Goal: Information Seeking & Learning: Learn about a topic

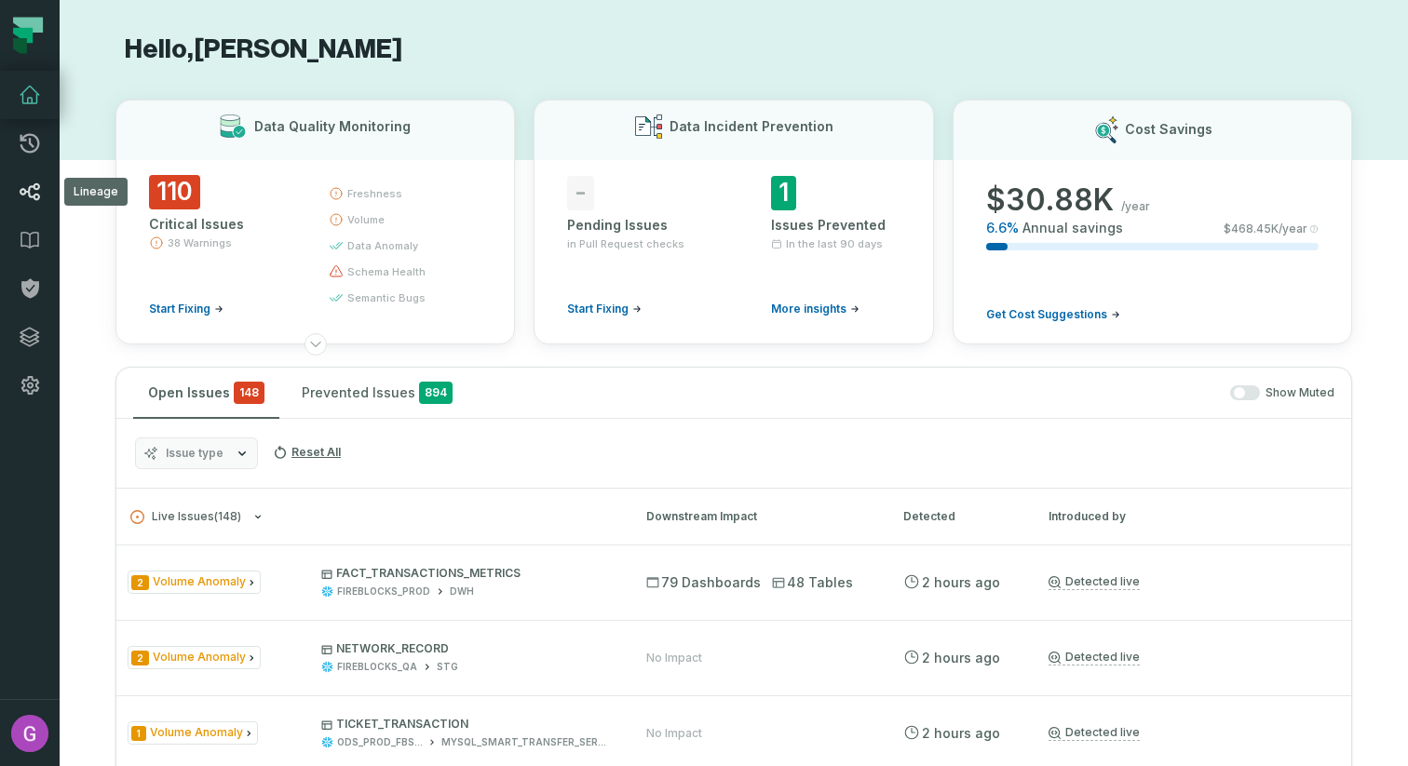
click at [37, 188] on icon at bounding box center [30, 191] width 20 height 17
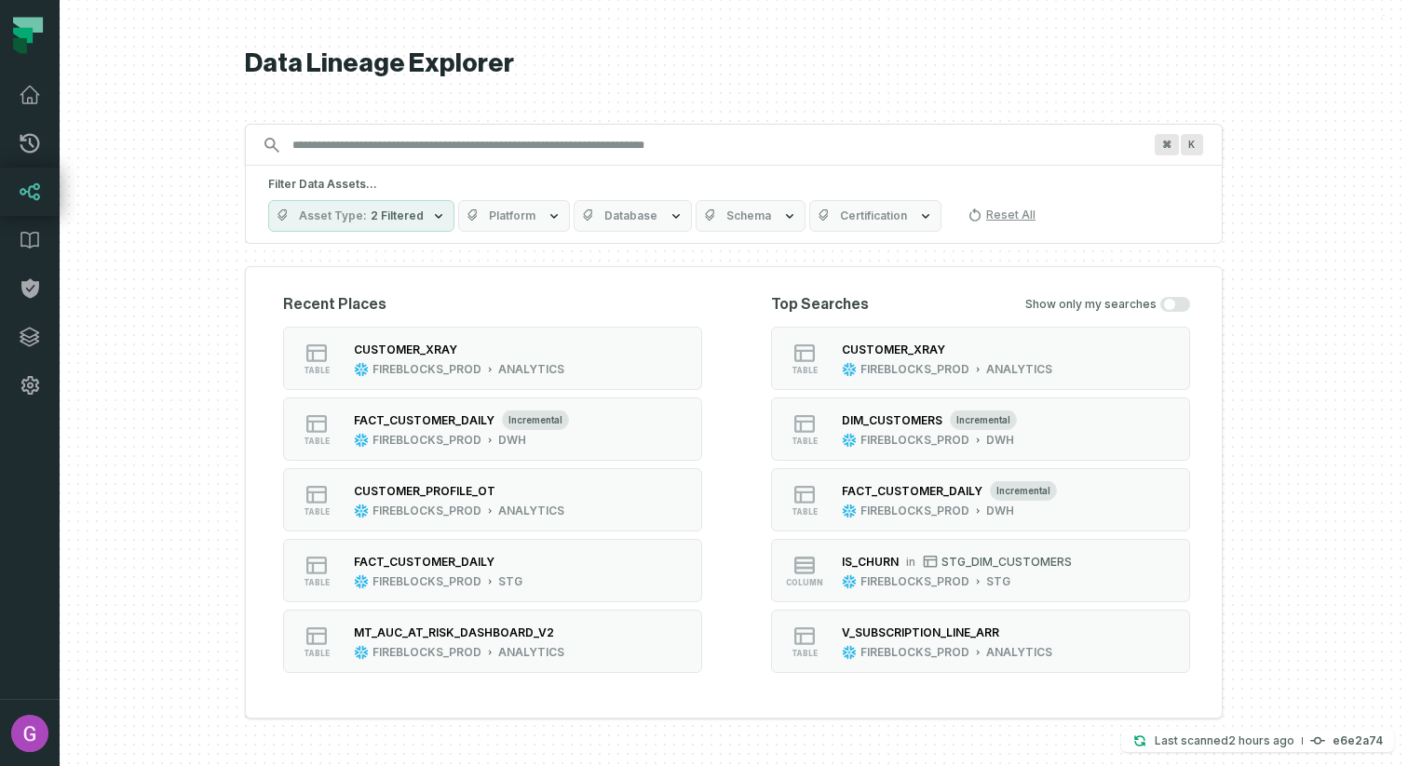
click at [758, 134] on input "Discovery Provider cmdk menu" at bounding box center [717, 145] width 872 height 30
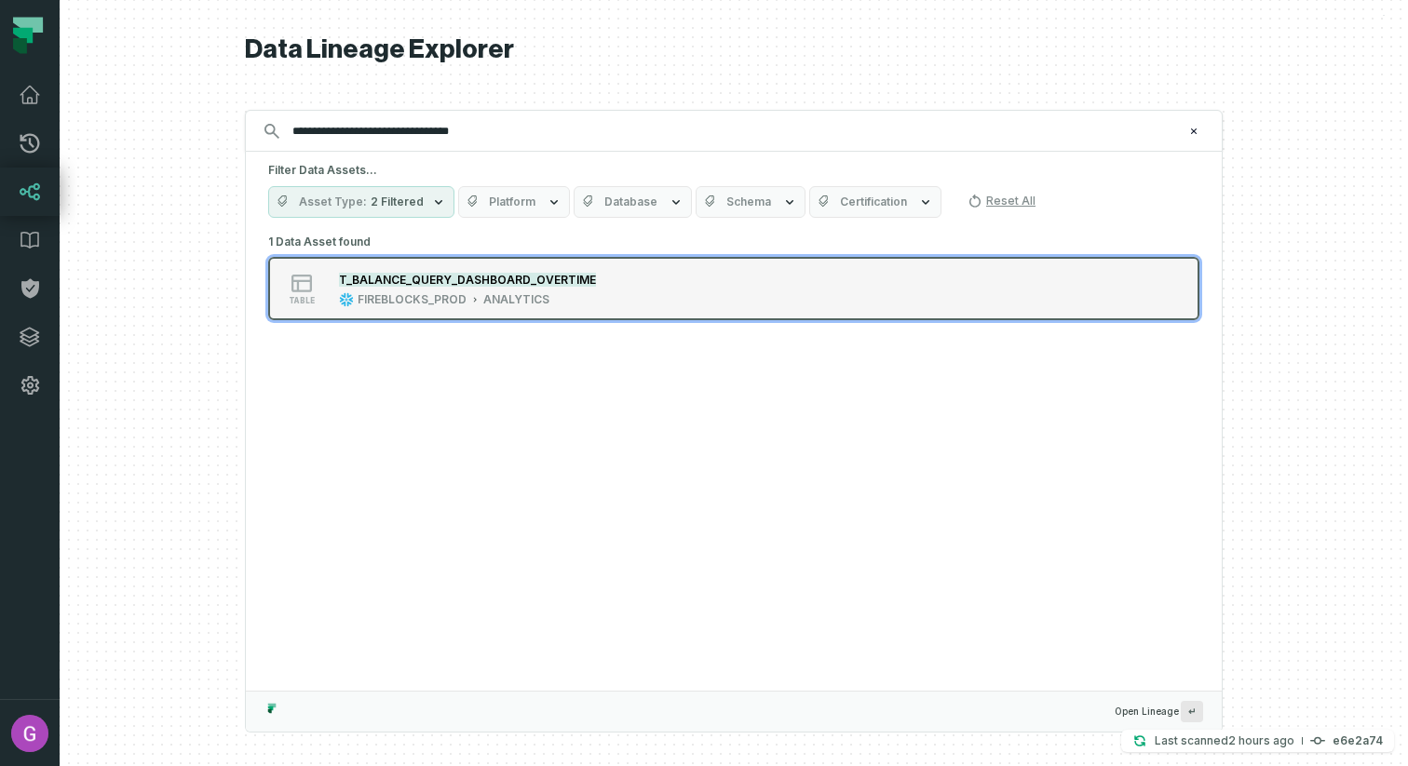
type input "**********"
click at [548, 285] on mark "T_BALANCE_QUERY_DASHBOARD_OVERTIME" at bounding box center [467, 280] width 257 height 14
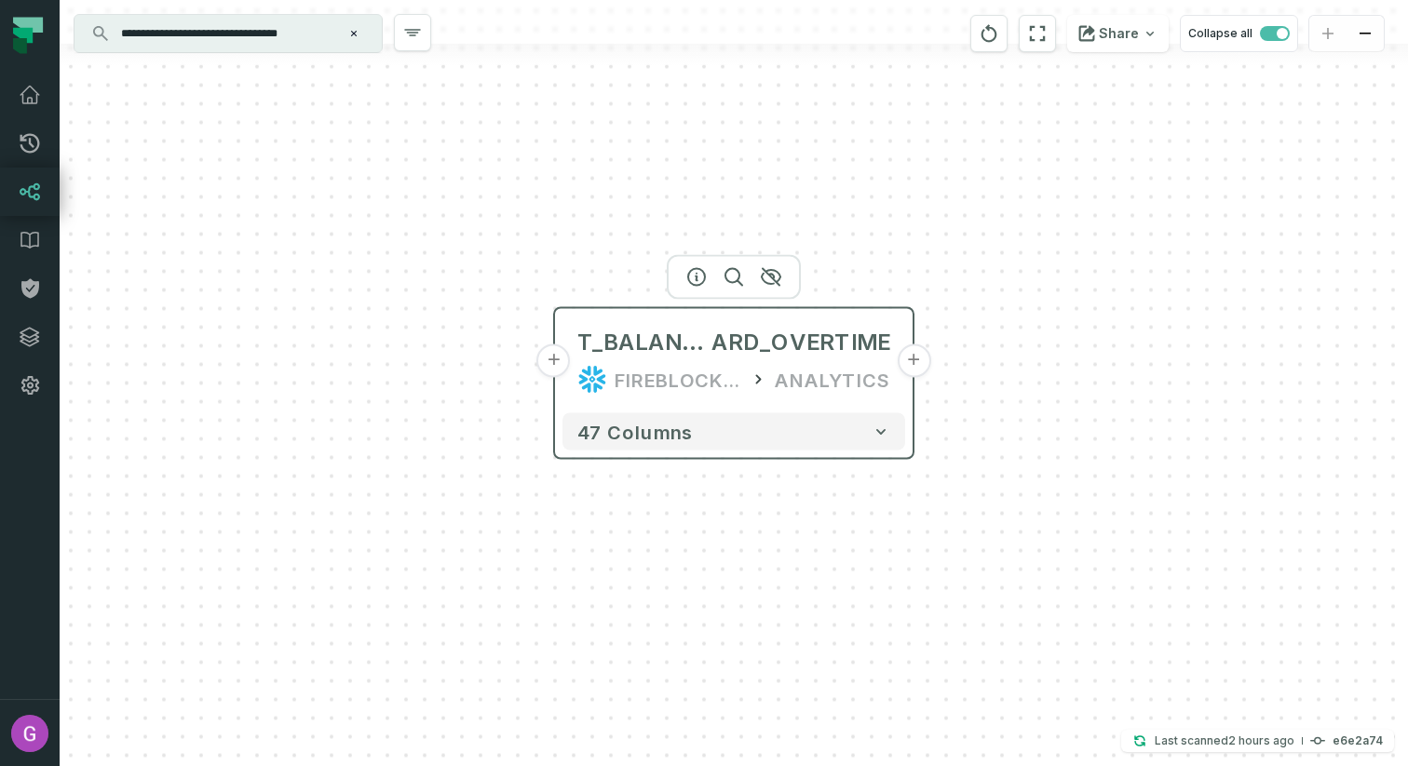
click at [553, 364] on button "+" at bounding box center [554, 362] width 34 height 34
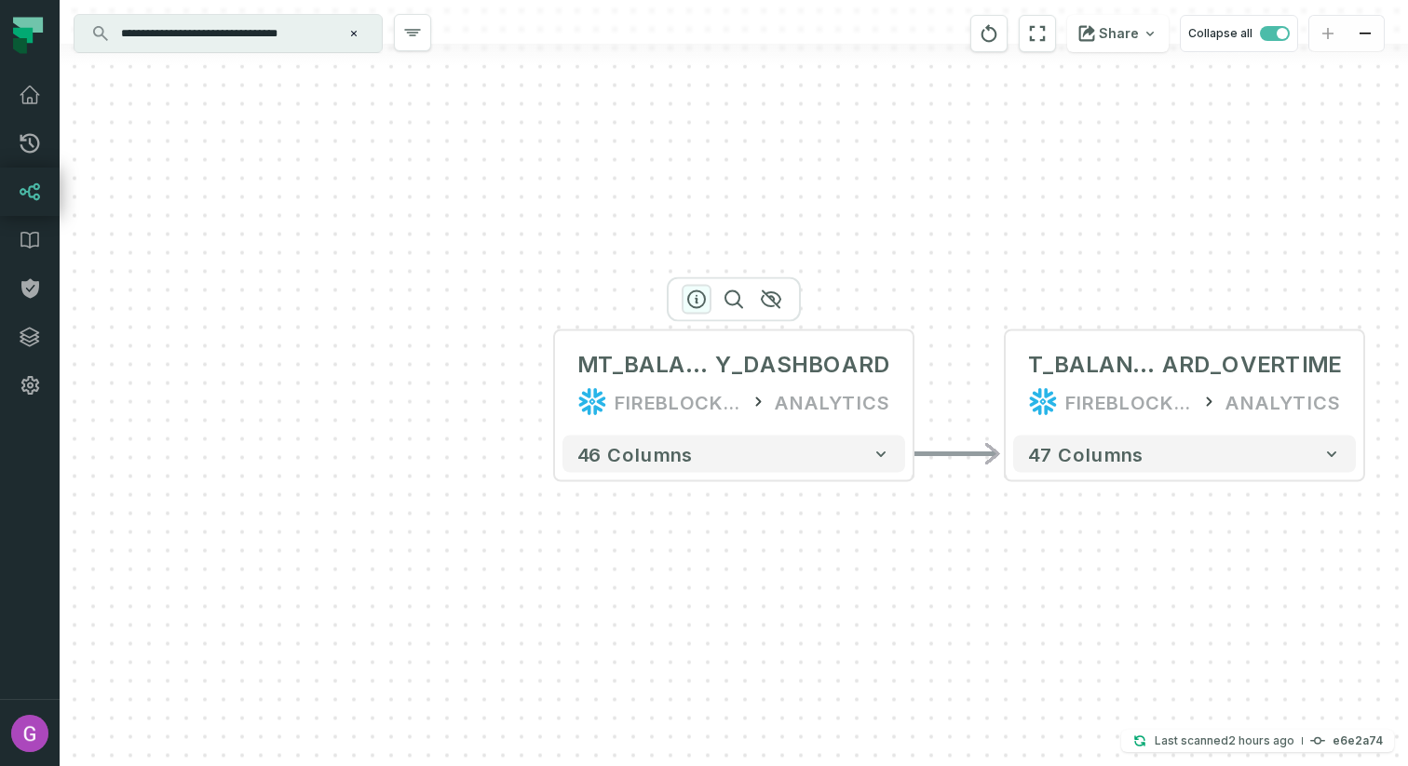
click at [699, 299] on icon "button" at bounding box center [696, 300] width 22 height 22
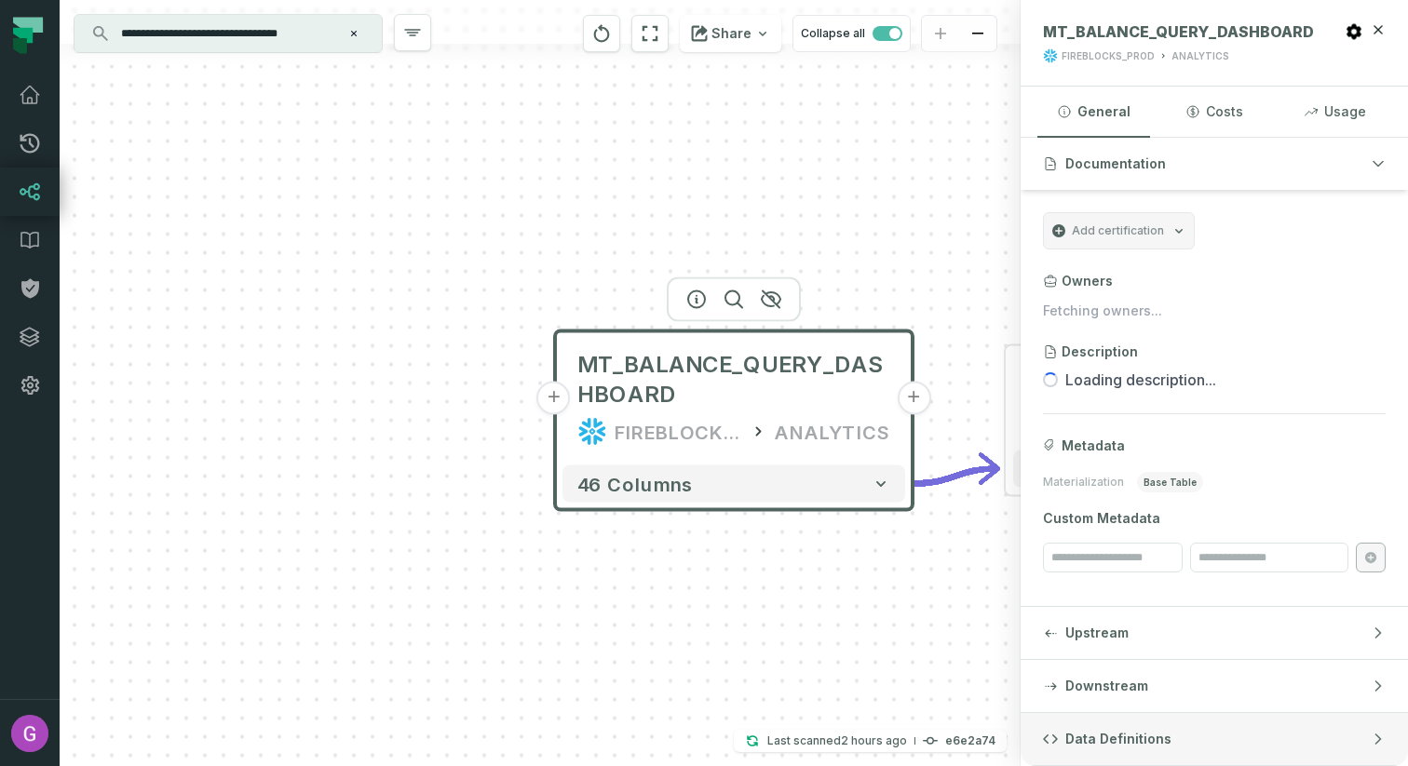
click at [1123, 732] on span "Data Definitions" at bounding box center [1118, 739] width 106 height 19
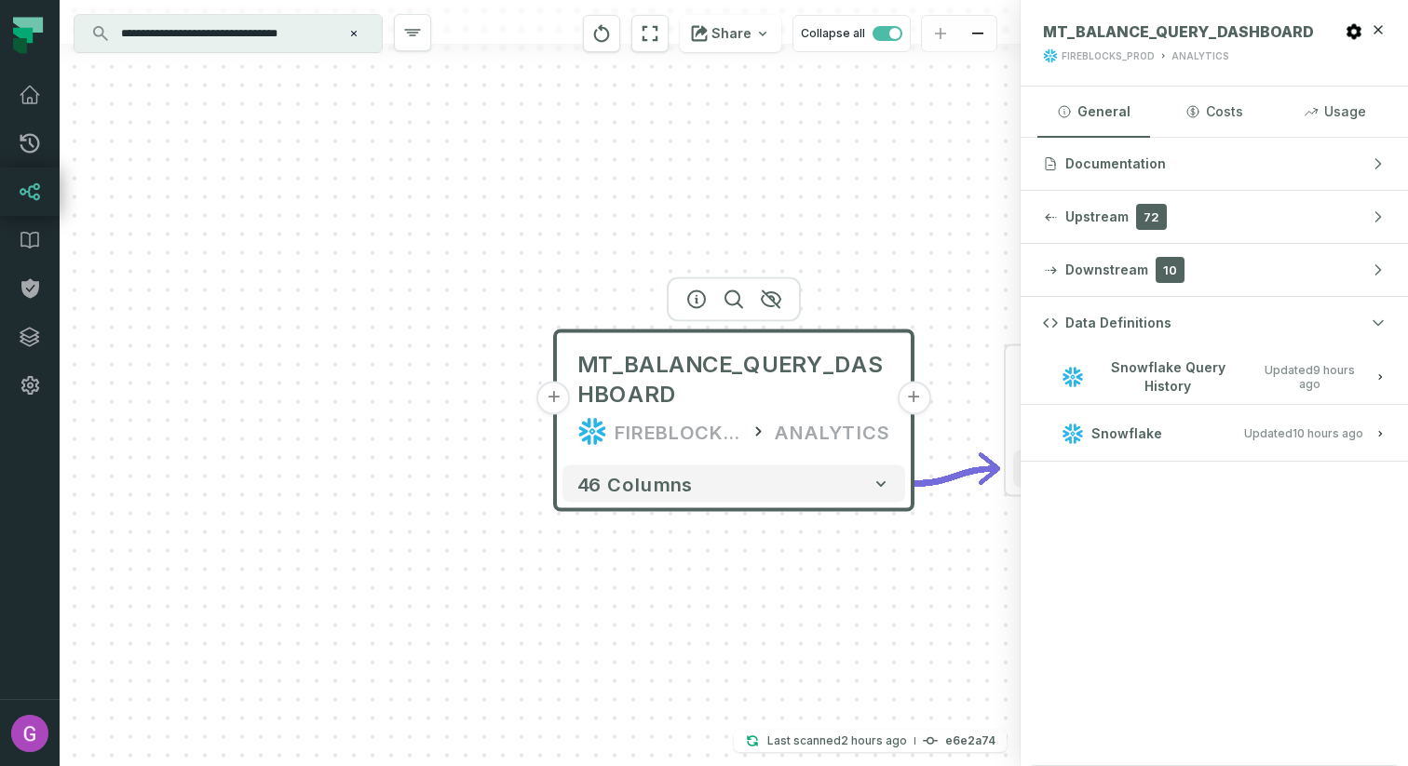
click at [1322, 439] on relative-time "8/27/2025, 1:01:27 AM" at bounding box center [1327, 433] width 71 height 14
click at [1294, 386] on span "Updated 8/27/2025, 1:39:44 AM" at bounding box center [1309, 377] width 108 height 28
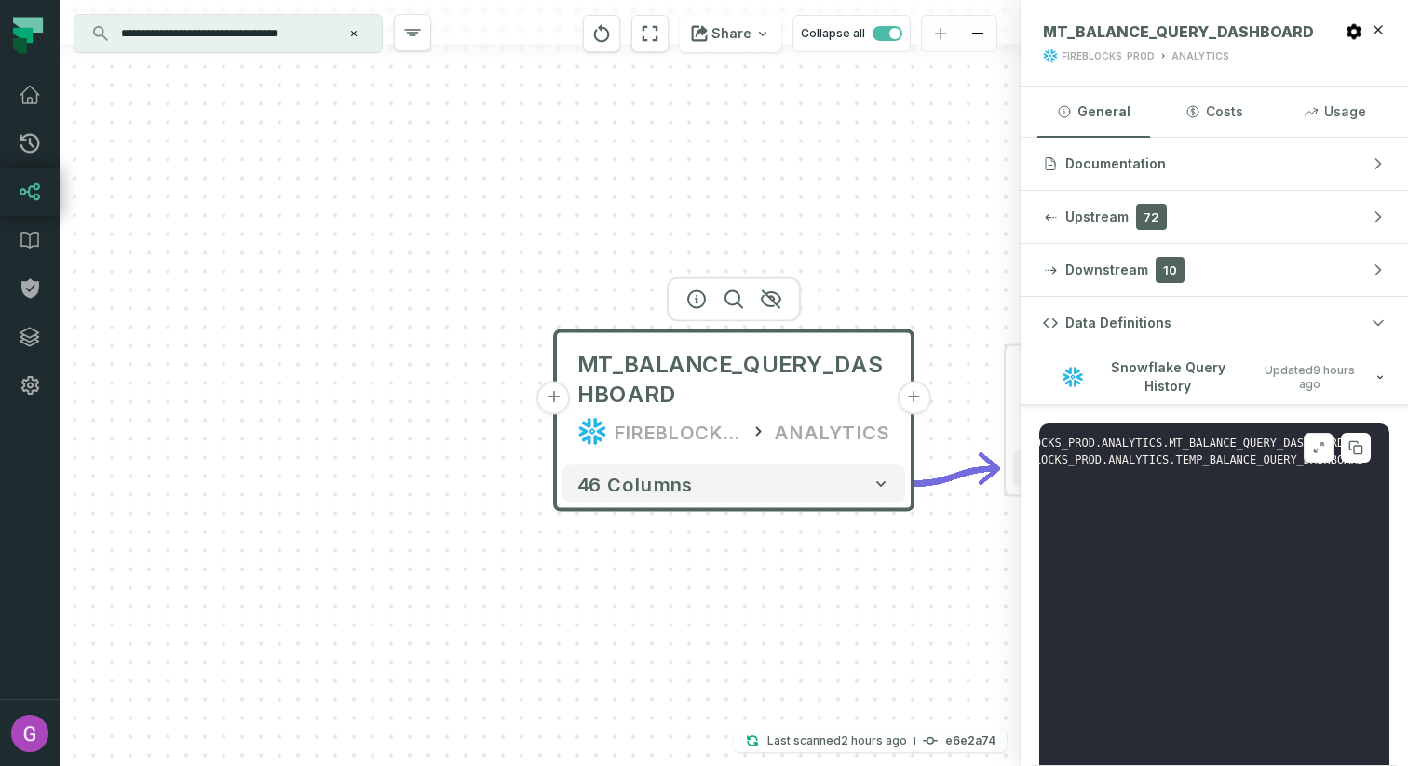
scroll to position [0, 160]
click at [1348, 450] on icon at bounding box center [1355, 447] width 15 height 15
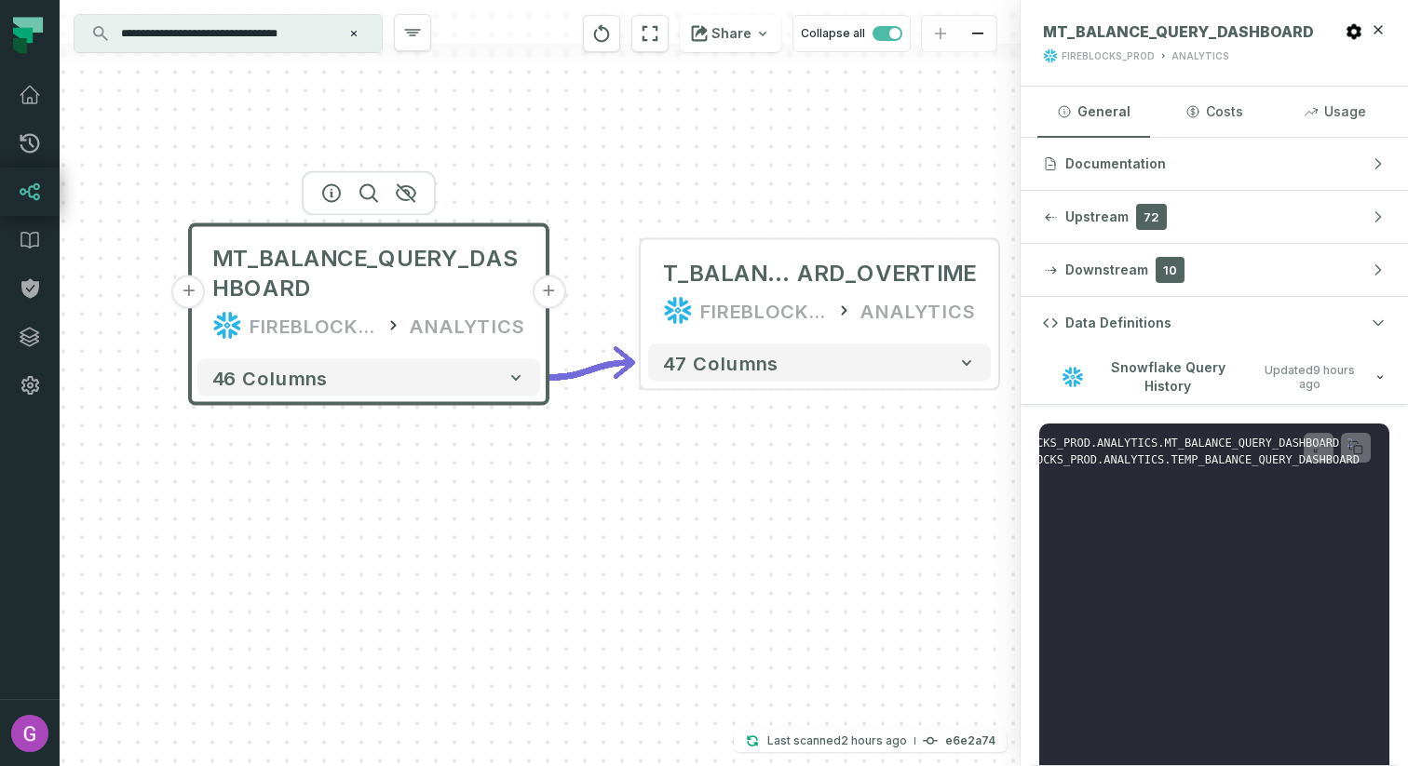
drag, startPoint x: 973, startPoint y: 320, endPoint x: 608, endPoint y: 214, distance: 380.1
click at [608, 214] on div "+ MT_BALANCE_QUERY_DASHBOARD FIREBLOCKS_PROD ANALYTICS + 46 columns - T_BALANCE…" at bounding box center [540, 383] width 961 height 766
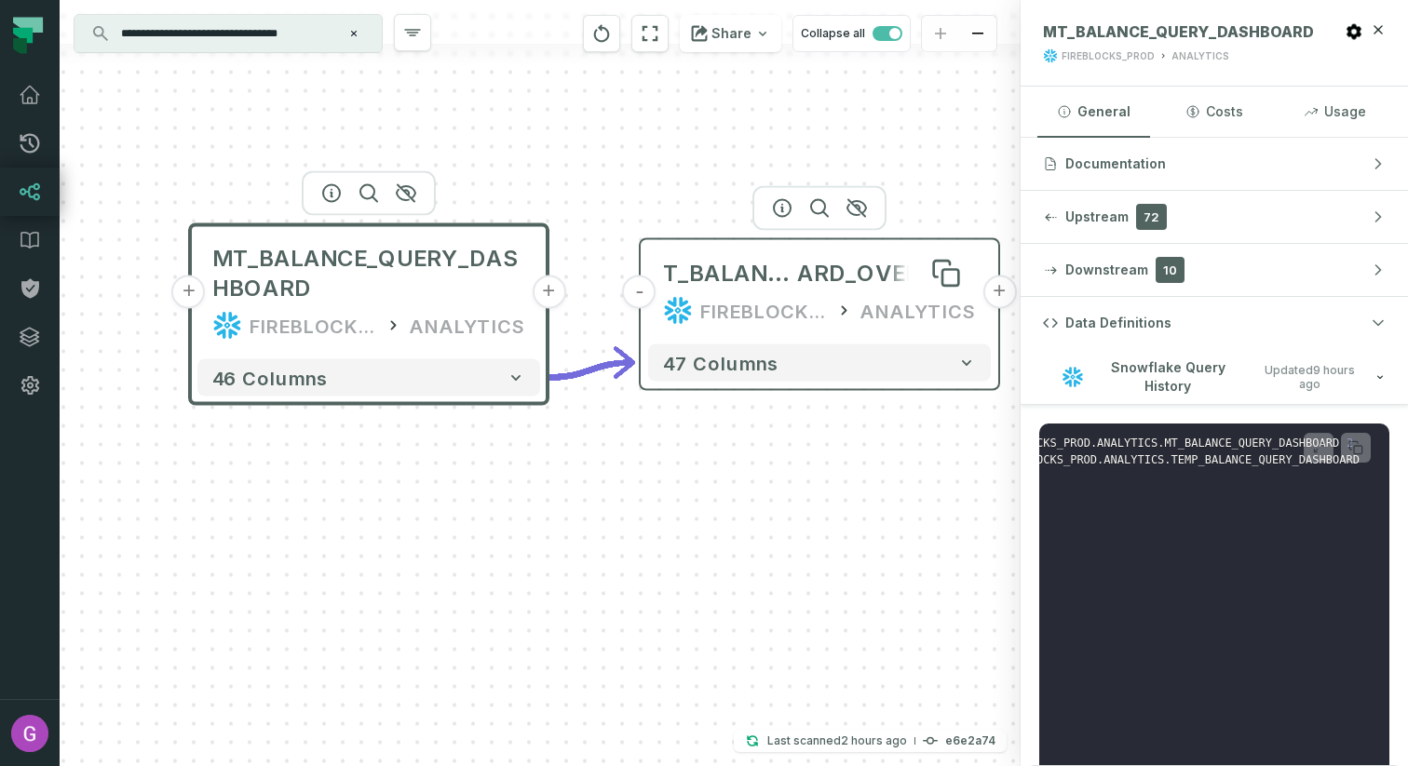
click at [822, 288] on span "ARD_OVERTIME" at bounding box center [886, 274] width 179 height 30
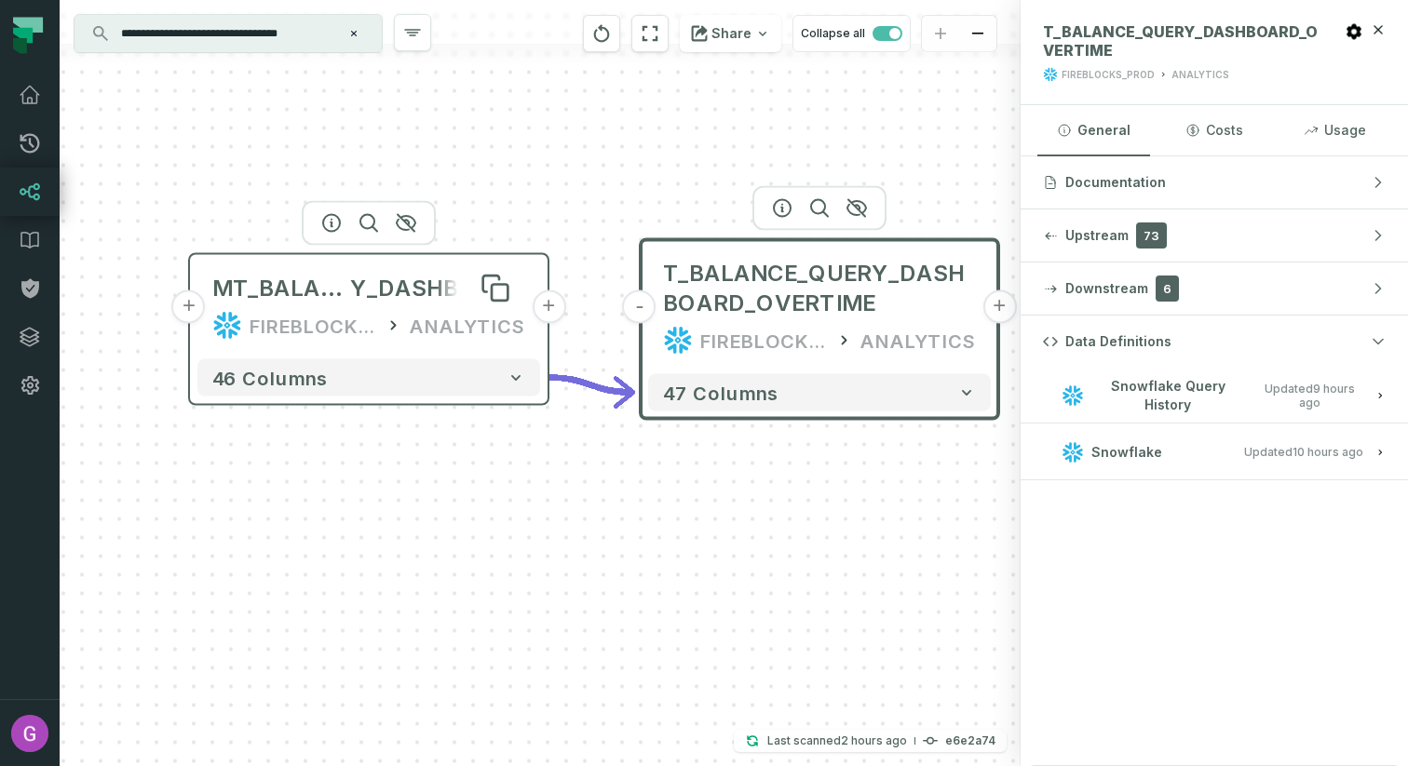
click at [392, 290] on span "Y_DASHBOARD" at bounding box center [437, 289] width 175 height 30
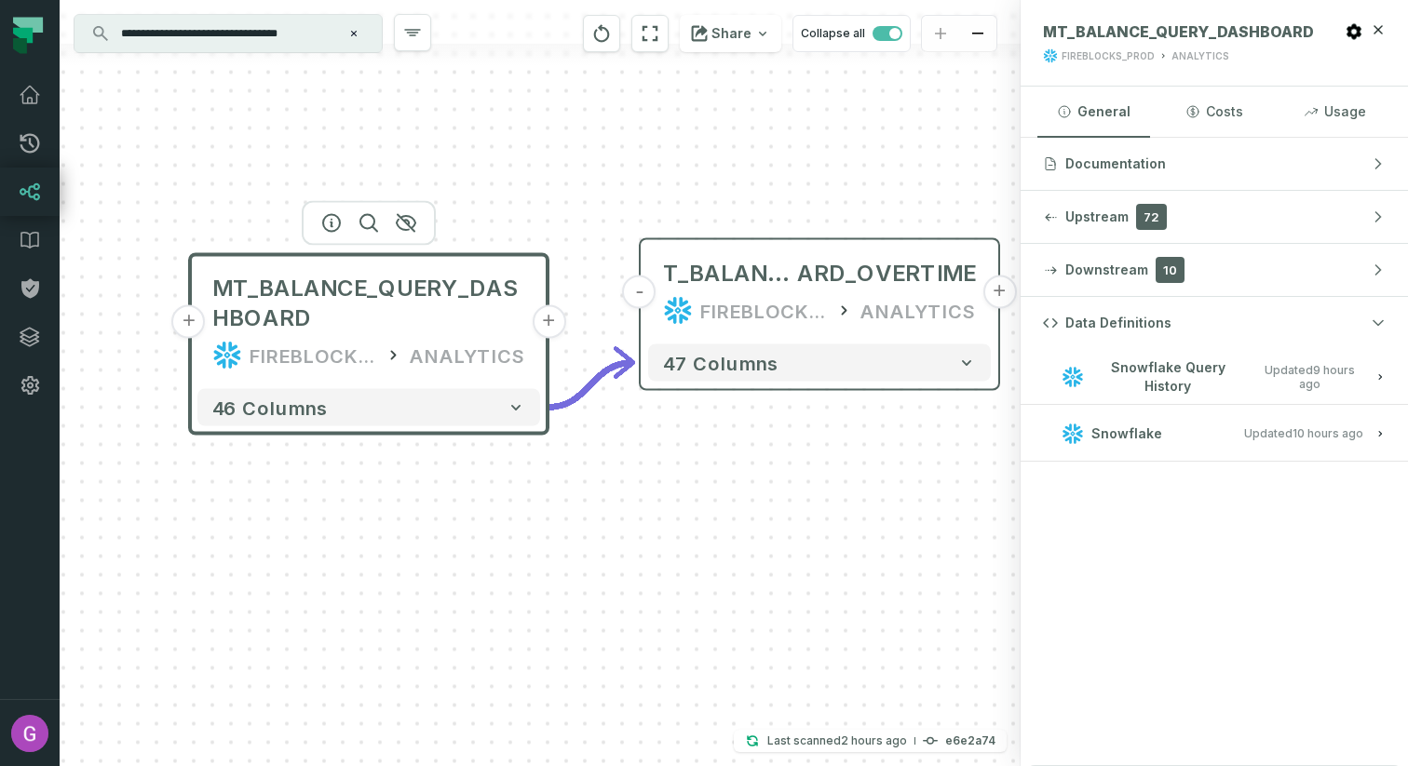
click at [1294, 380] on span "Updated 8/27/2025, 1:39:44 AM" at bounding box center [1309, 377] width 108 height 28
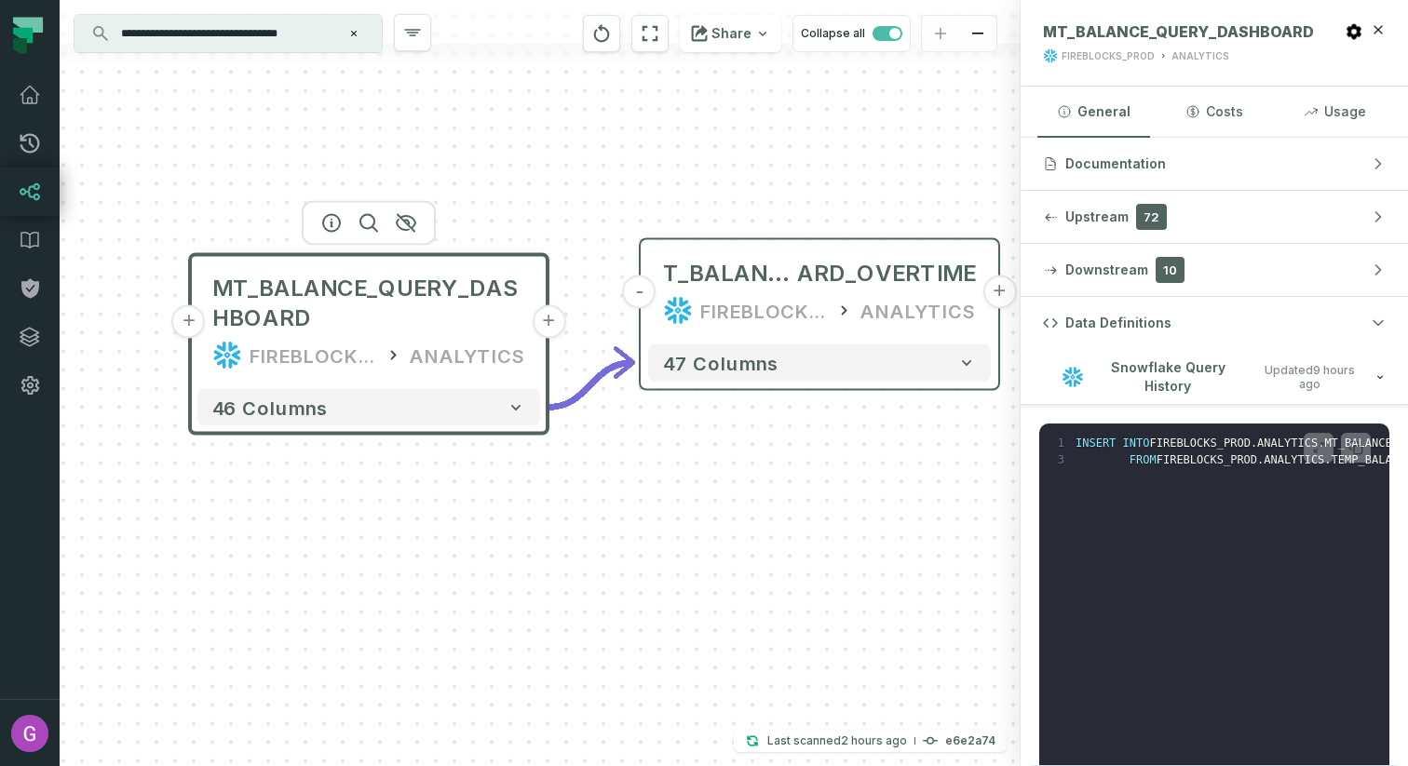
click at [1299, 384] on relative-time "8/27/2025, 1:39:44 AM" at bounding box center [1327, 377] width 56 height 28
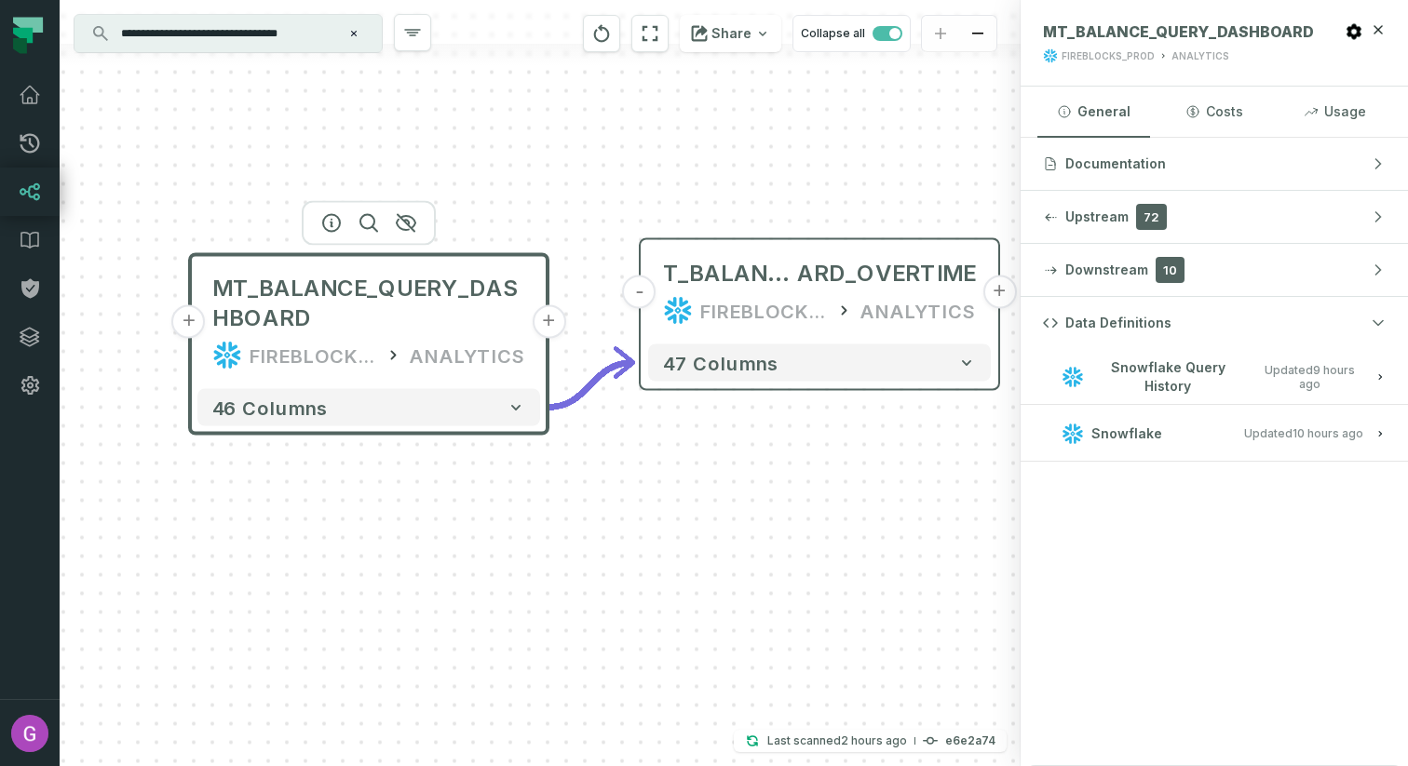
click at [1291, 425] on button "Snowflake Updated 8/27/2025, 1:01:27 AM" at bounding box center [1214, 433] width 343 height 25
click at [1124, 499] on span "View this entity in source platform" at bounding box center [1141, 496] width 188 height 18
click at [190, 322] on button "+" at bounding box center [189, 322] width 34 height 34
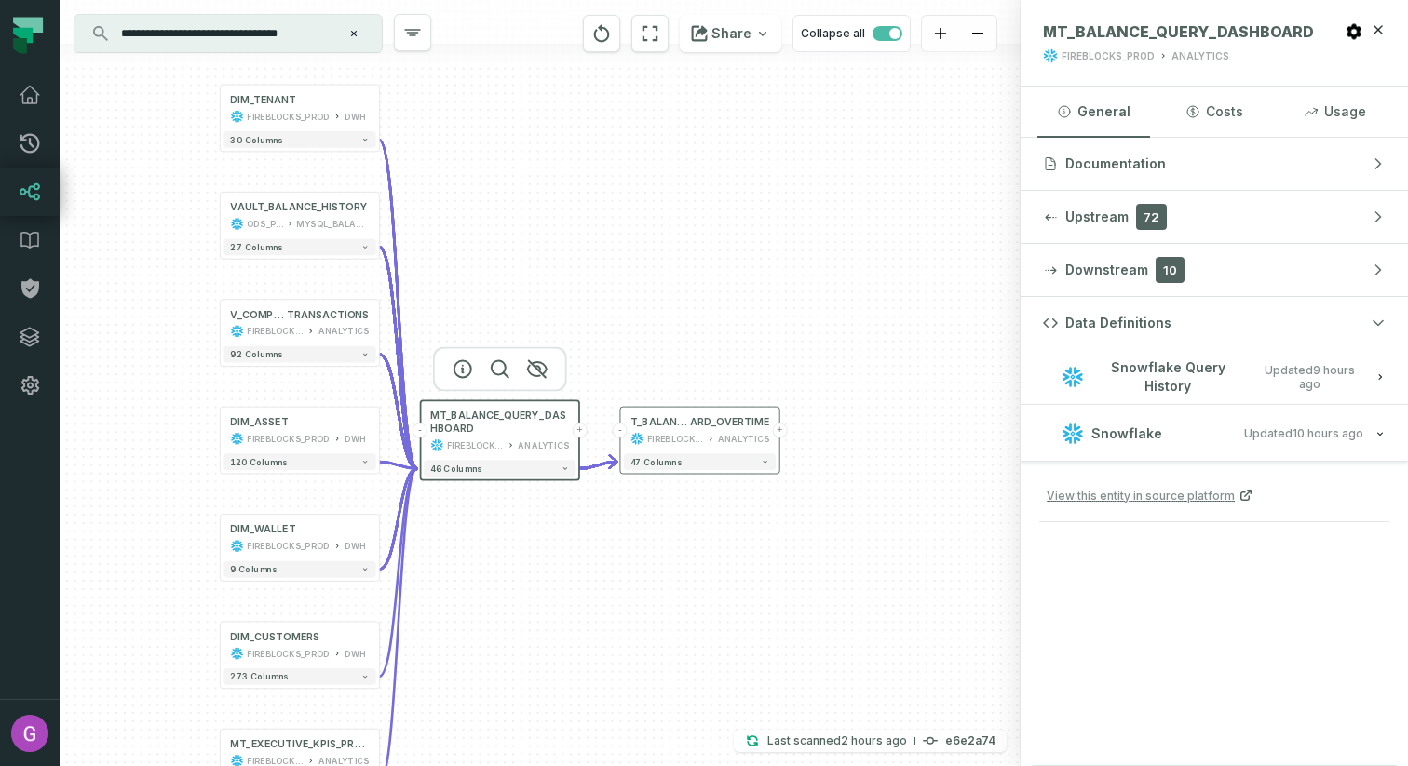
drag, startPoint x: 890, startPoint y: 306, endPoint x: 650, endPoint y: 294, distance: 240.5
click at [650, 294] on div "+ DIM_TENANT FIREBLOCKS_PROD DWH + 30 columns + VAULT_BALANCE_HISTORY ODS_PROD_…" at bounding box center [540, 383] width 961 height 766
click at [1206, 361] on span "Snowflake Query History" at bounding box center [1167, 377] width 153 height 36
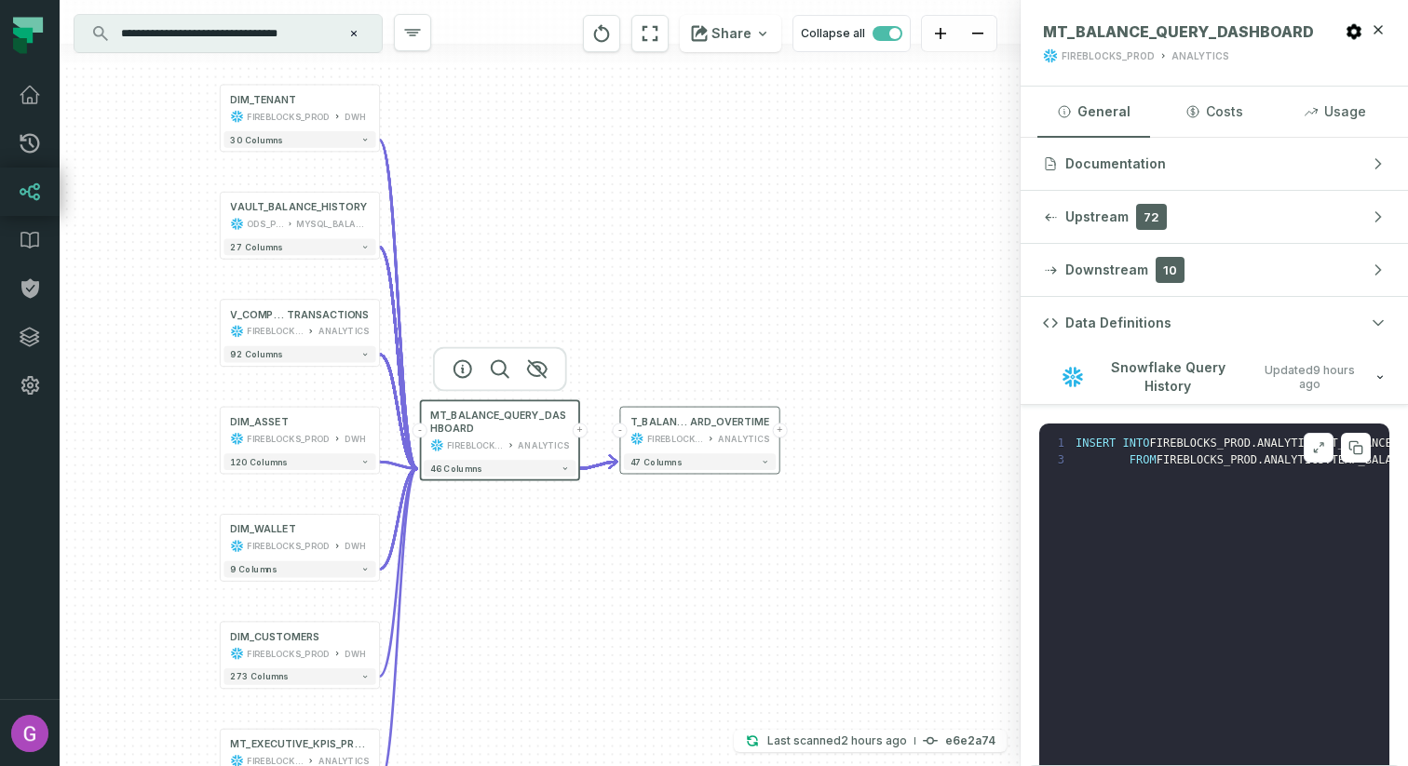
click at [1312, 446] on icon at bounding box center [1318, 447] width 13 height 15
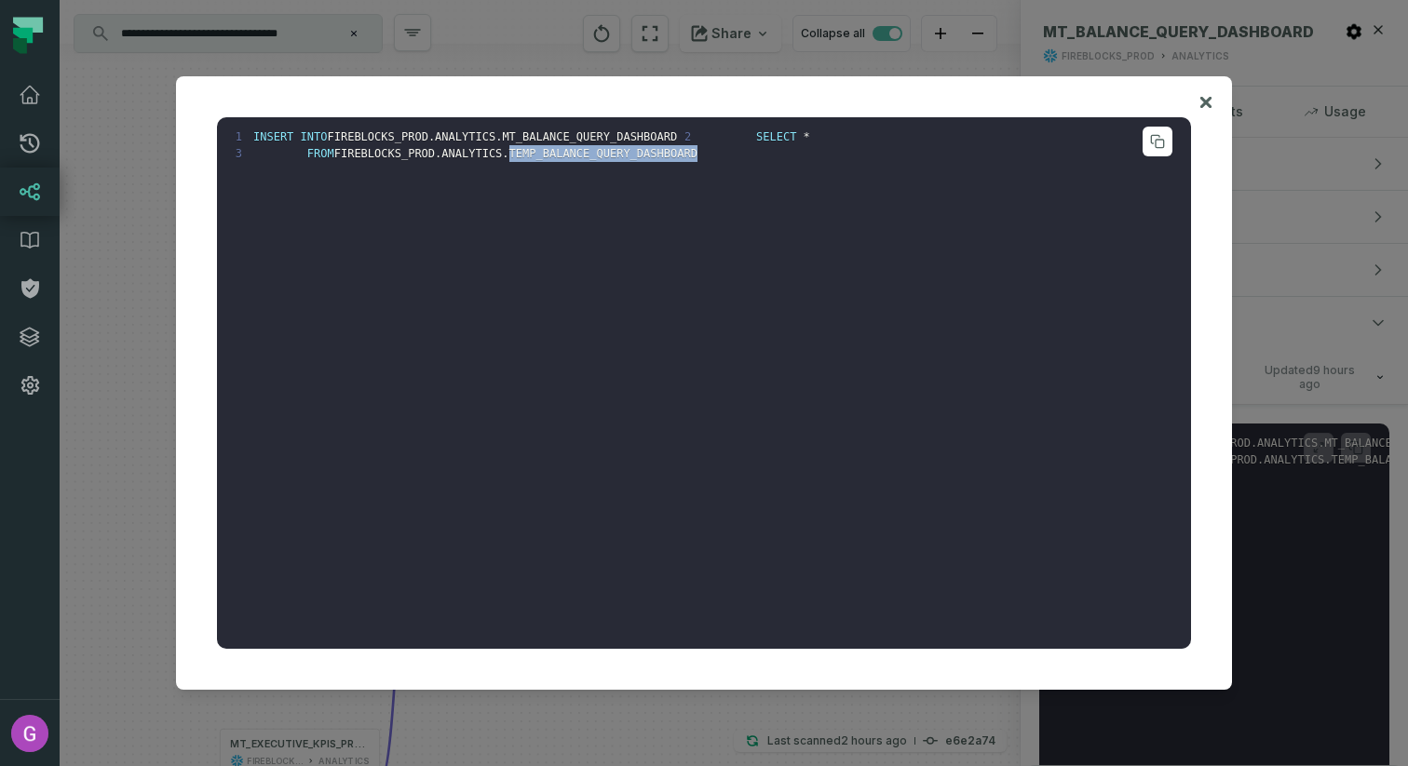
drag, startPoint x: 516, startPoint y: 170, endPoint x: 711, endPoint y: 170, distance: 195.5
click at [711, 170] on pre "1 INSERT INTO FIREBLOCKS_PROD . ANALYTICS . MT_BALANCE_QUERY_DASHBOARD 2 SELECT…" at bounding box center [704, 382] width 974 height 531
copy span "TEMP_BALANCE_QUERY_DASHBOARD"
click at [1202, 102] on icon at bounding box center [1205, 102] width 13 height 22
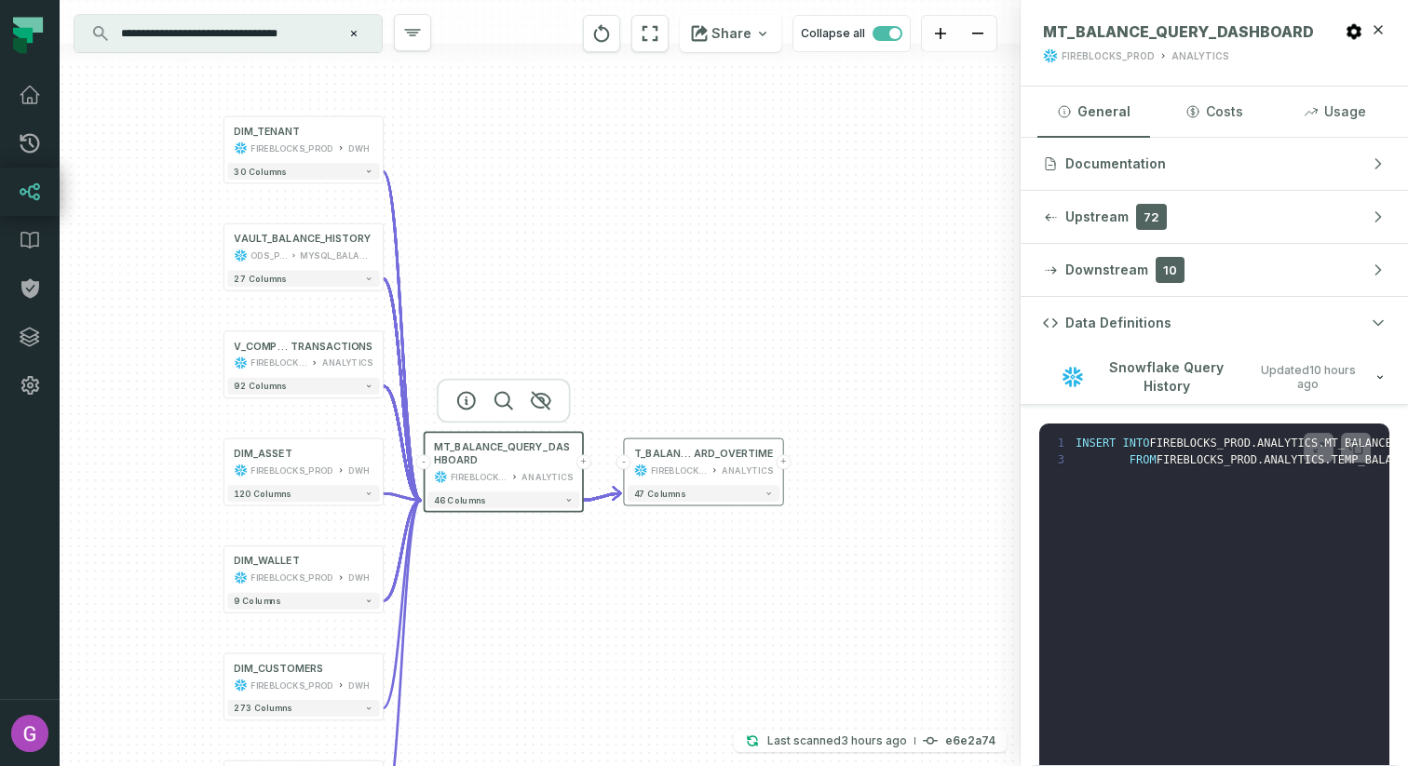
drag, startPoint x: 722, startPoint y: 561, endPoint x: 724, endPoint y: 585, distance: 23.4
click at [230, 641] on div "+ DIM_TENANT FIREBLOCKS_PROD DWH + 30 columns + VAULT_BALANCE_HISTORY ODS_PROD_…" at bounding box center [540, 383] width 961 height 766
